Goal: Register for event/course

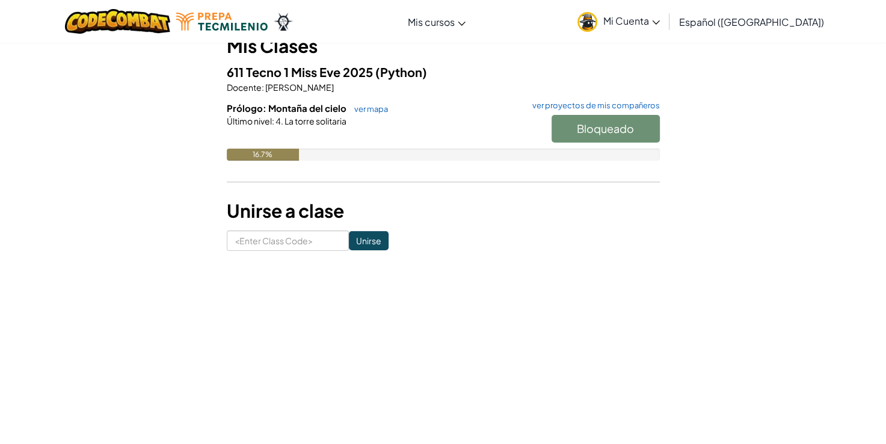
scroll to position [123, 0]
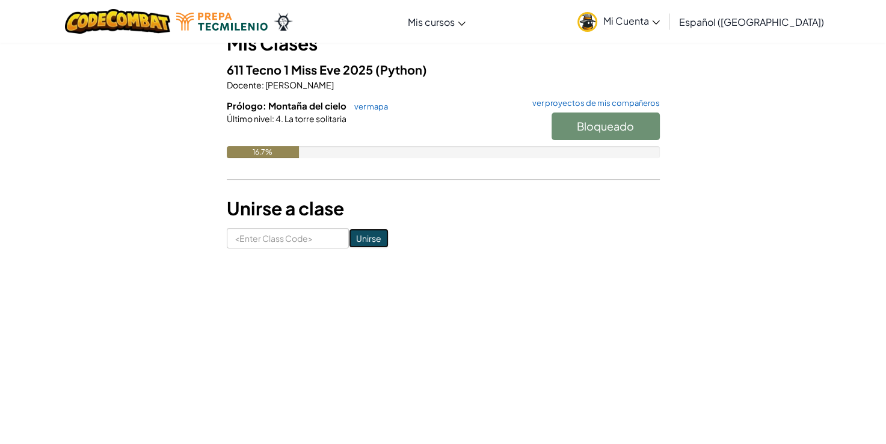
click at [355, 243] on input "Unirse" at bounding box center [369, 238] width 40 height 19
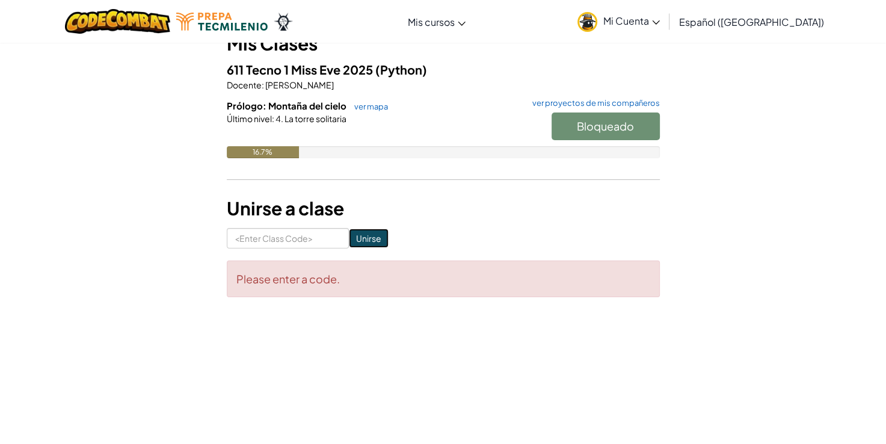
click at [355, 243] on input "Unirse" at bounding box center [369, 238] width 40 height 19
click at [457, 223] on div "¡Bienvenido a tu página de cursos! Mis Clases 611 Tecno 1 Miss [PERSON_NAME] 20…" at bounding box center [443, 117] width 433 height 360
